Goal: Task Accomplishment & Management: Use online tool/utility

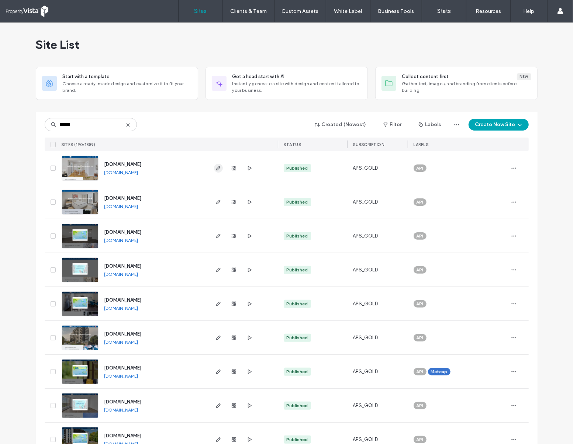
type input "******"
click at [216, 167] on use "button" at bounding box center [218, 168] width 4 height 4
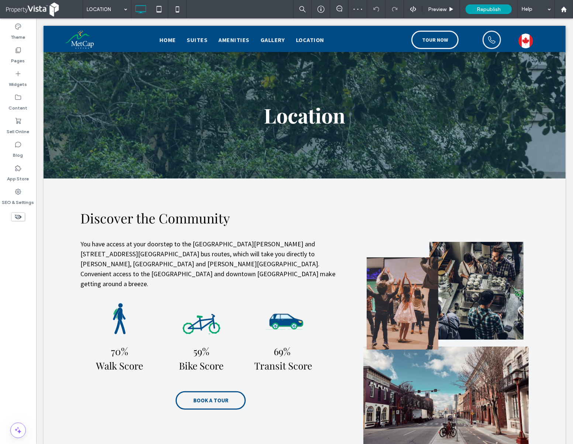
scroll to position [541, 0]
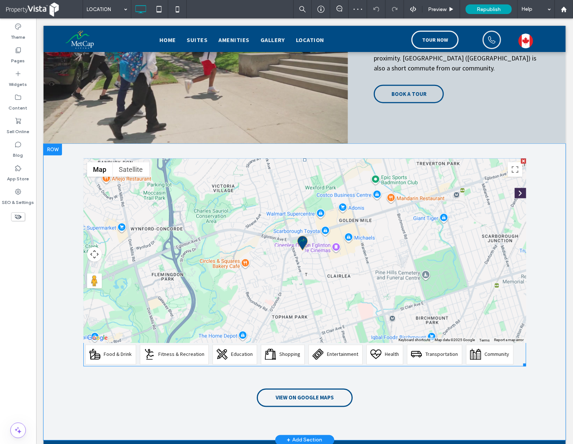
click at [312, 250] on span at bounding box center [304, 262] width 443 height 208
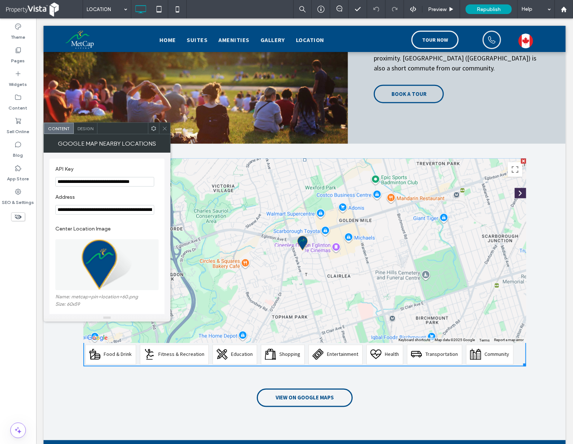
click at [167, 128] on icon at bounding box center [165, 129] width 6 height 6
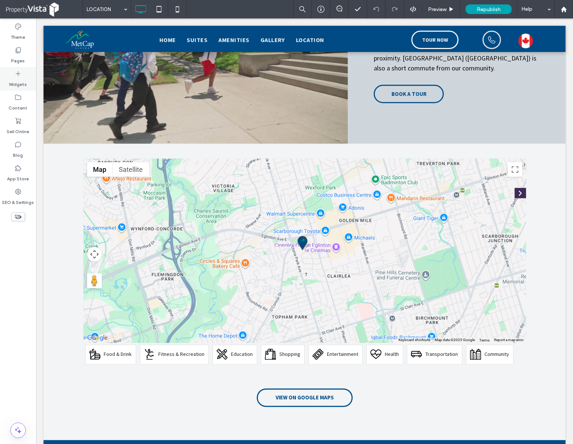
click at [17, 77] on icon at bounding box center [17, 73] width 7 height 7
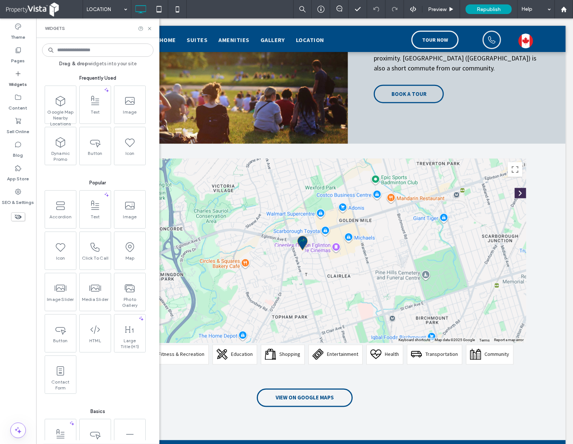
click at [84, 50] on input at bounding box center [97, 50] width 111 height 13
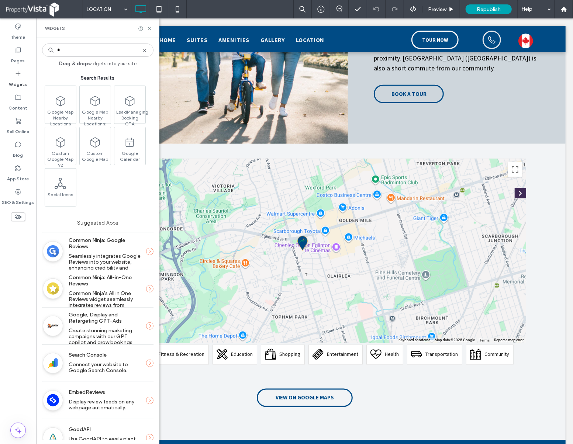
type input "*"
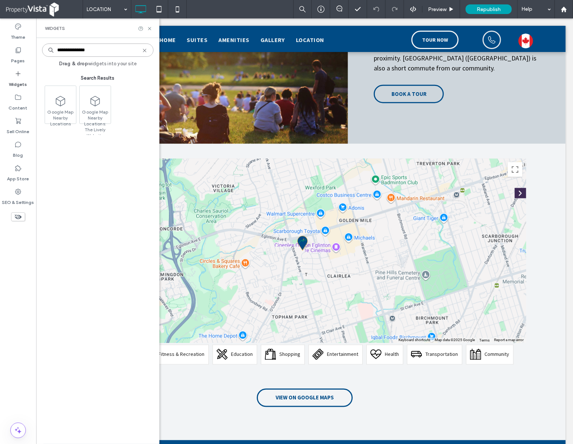
type input "**********"
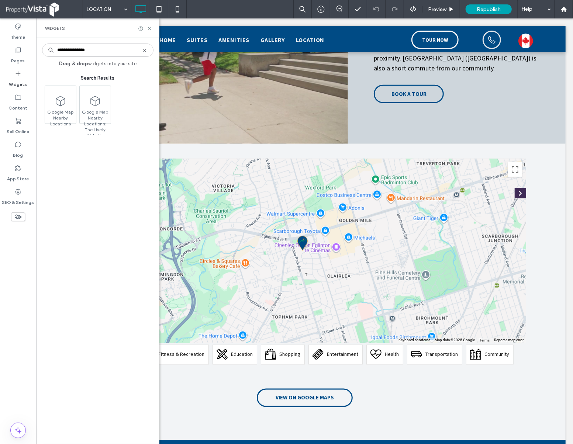
click at [156, 28] on div "Widgets" at bounding box center [97, 28] width 123 height 20
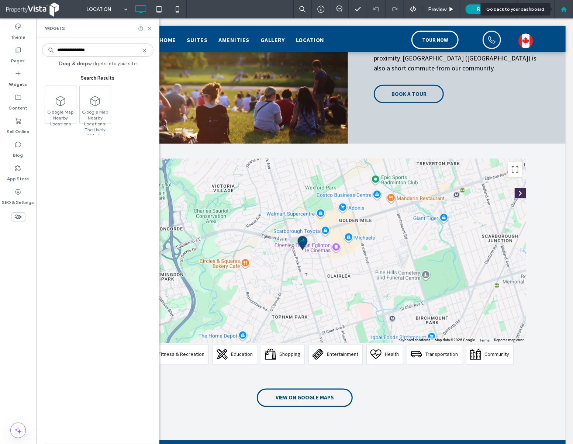
click at [561, 11] on icon at bounding box center [564, 9] width 6 height 6
